Goal: Find specific page/section: Find specific page/section

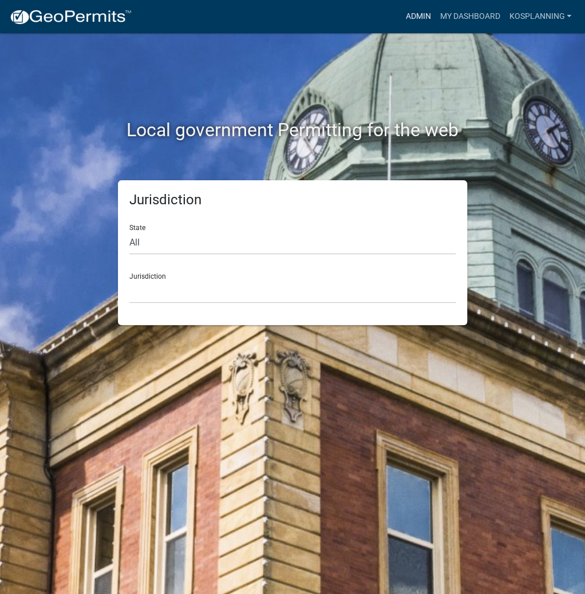
click at [416, 23] on link "Admin" at bounding box center [418, 17] width 34 height 22
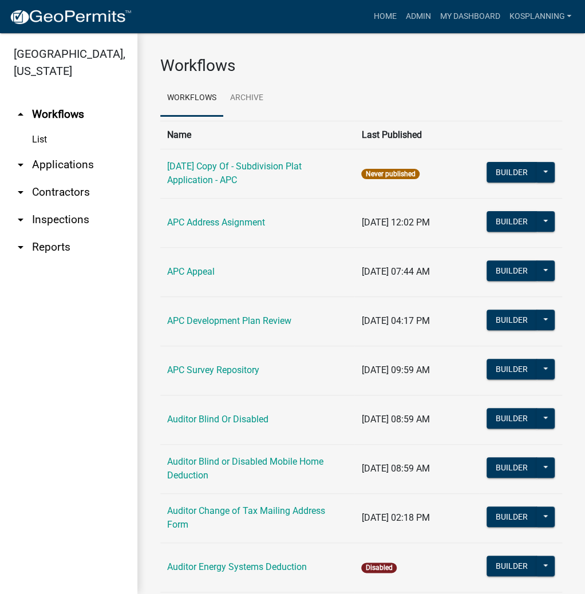
click at [68, 160] on link "arrow_drop_down Applications" at bounding box center [68, 164] width 137 height 27
